Goal: Task Accomplishment & Management: Use online tool/utility

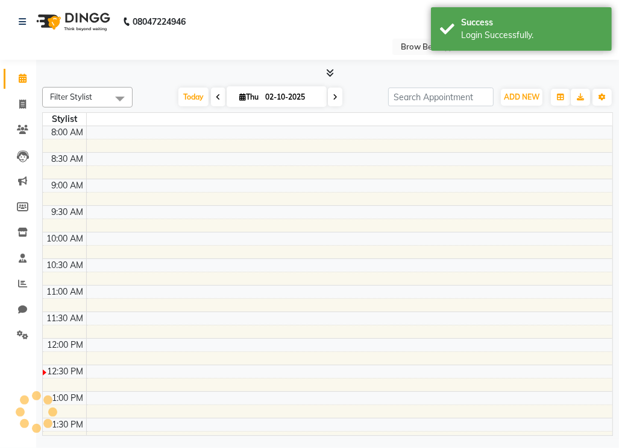
select select "en"
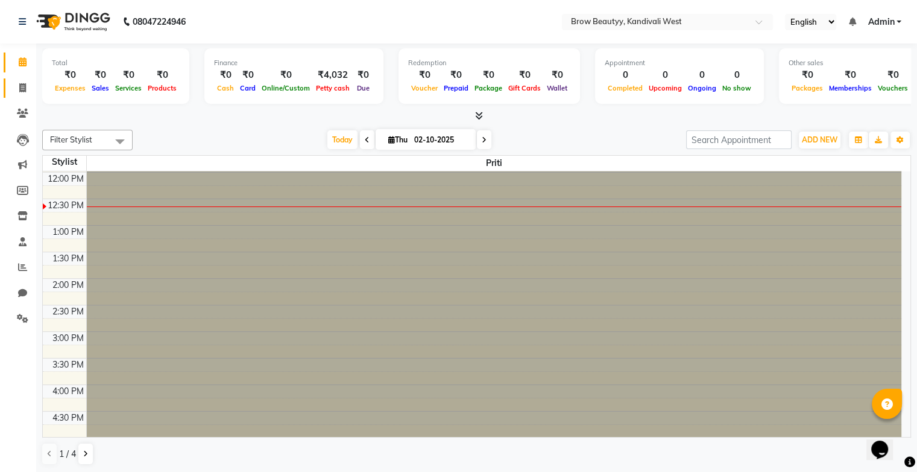
click at [12, 95] on link "Invoice" at bounding box center [18, 88] width 29 height 20
select select "service"
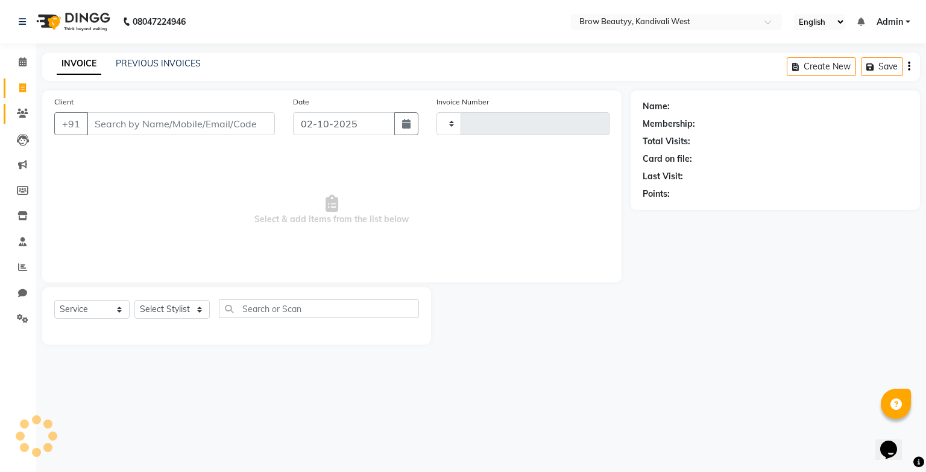
type input "0015"
select select "8745"
click at [24, 113] on icon at bounding box center [22, 113] width 11 height 9
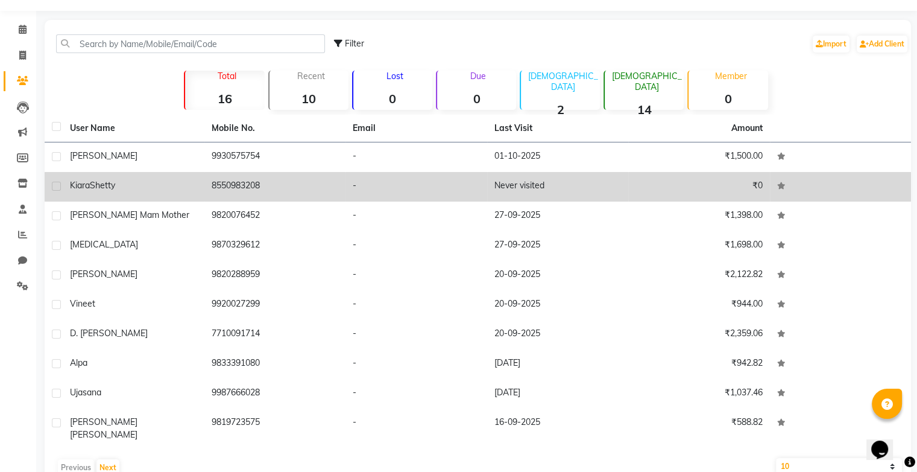
scroll to position [50, 0]
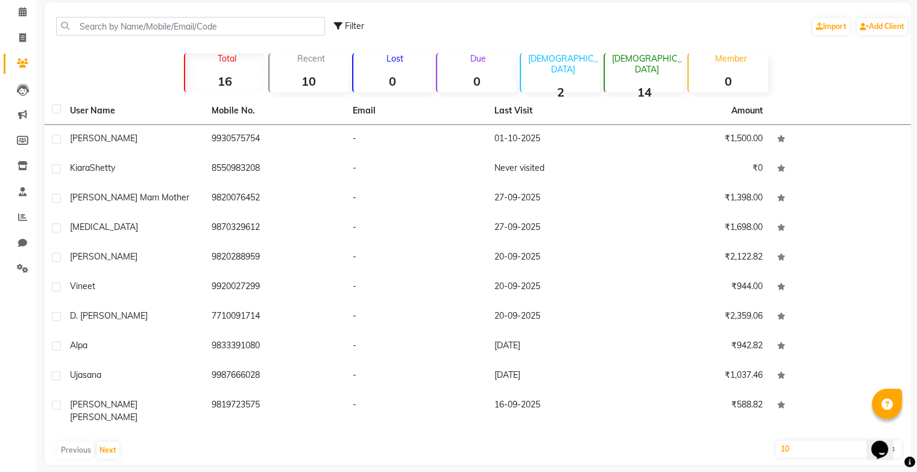
click at [297, 66] on div "Recent 10" at bounding box center [308, 72] width 80 height 39
